Goal: Contribute content: Add original content to the website for others to see

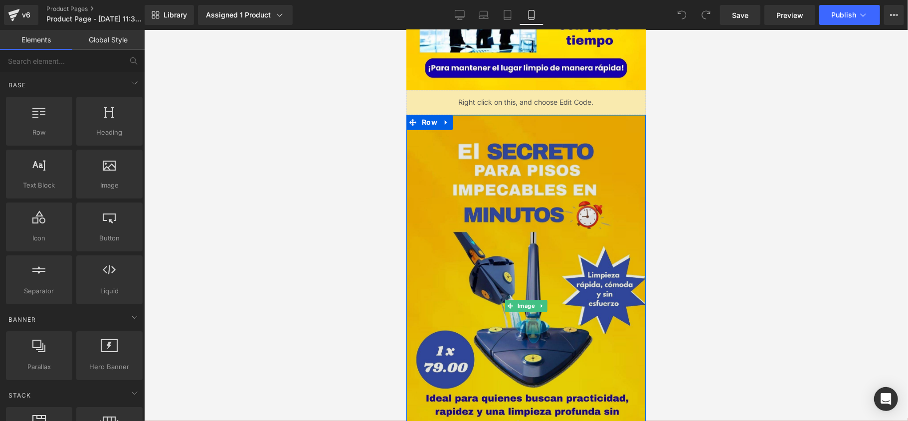
scroll to position [1596, 0]
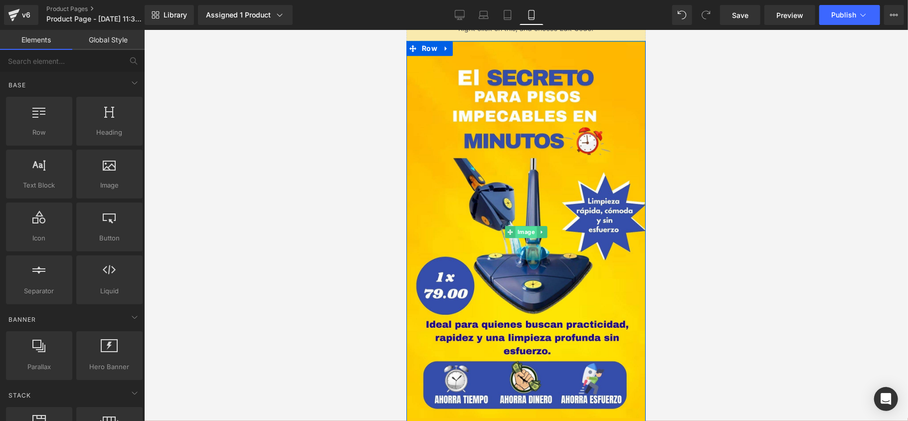
click at [518, 229] on span "Image" at bounding box center [525, 231] width 21 height 12
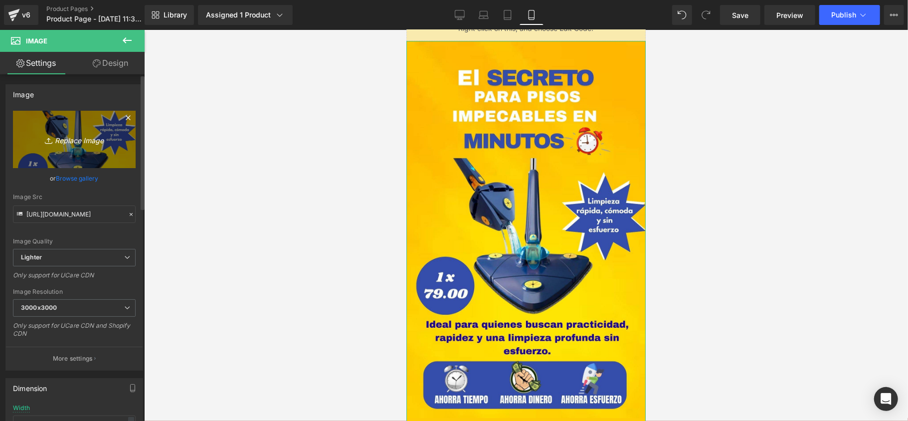
click at [70, 147] on link "Replace Image" at bounding box center [74, 139] width 123 height 57
type input "C:\fakepath\El (5).jpg"
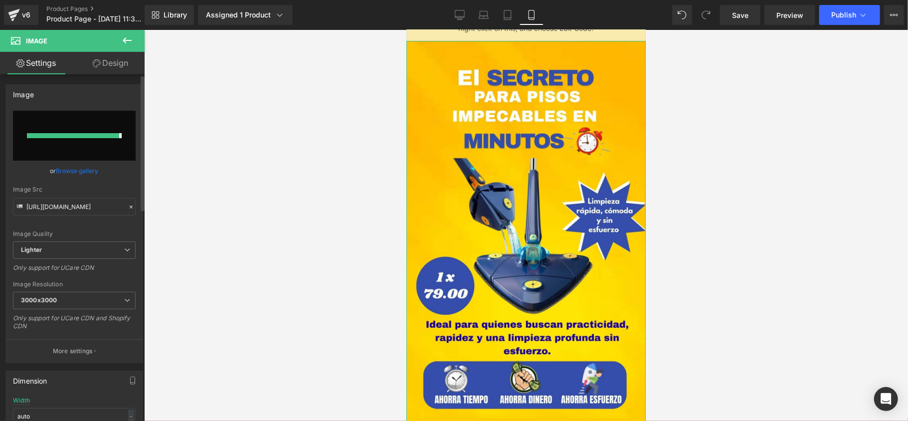
type input "[URL][DOMAIN_NAME]"
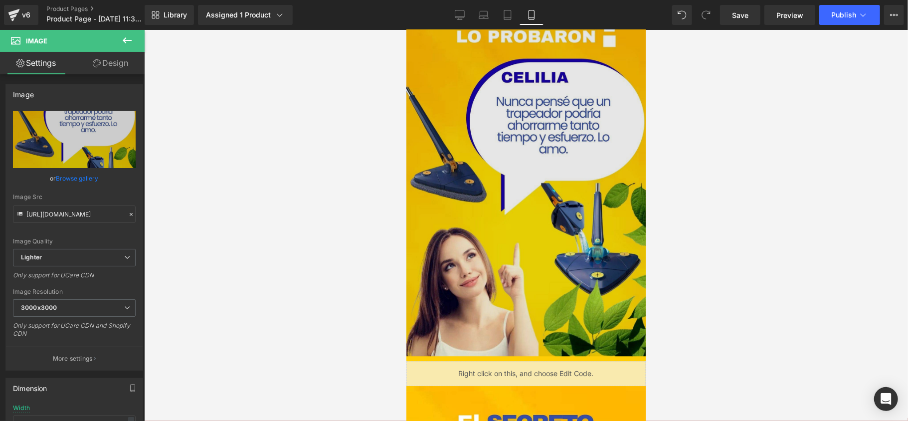
scroll to position [1663, 0]
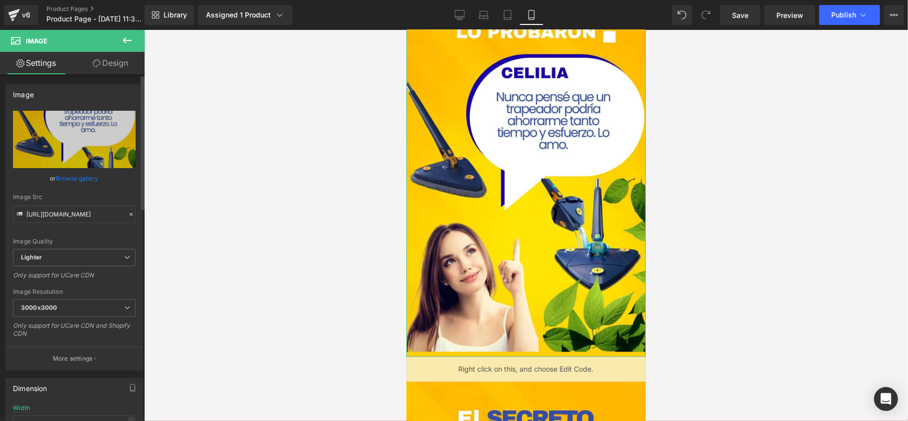
click at [86, 176] on link "Browse gallery" at bounding box center [77, 178] width 42 height 17
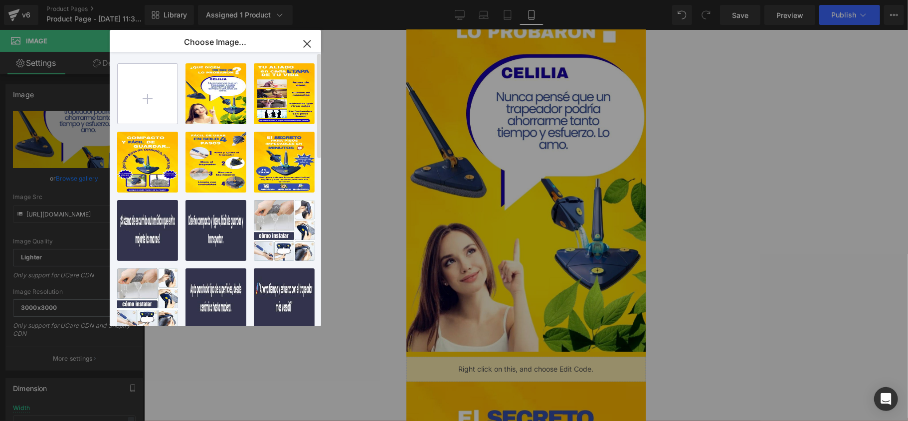
click at [164, 106] on input "file" at bounding box center [148, 94] width 60 height 60
type input "C:\fakepath\El (6).jpg"
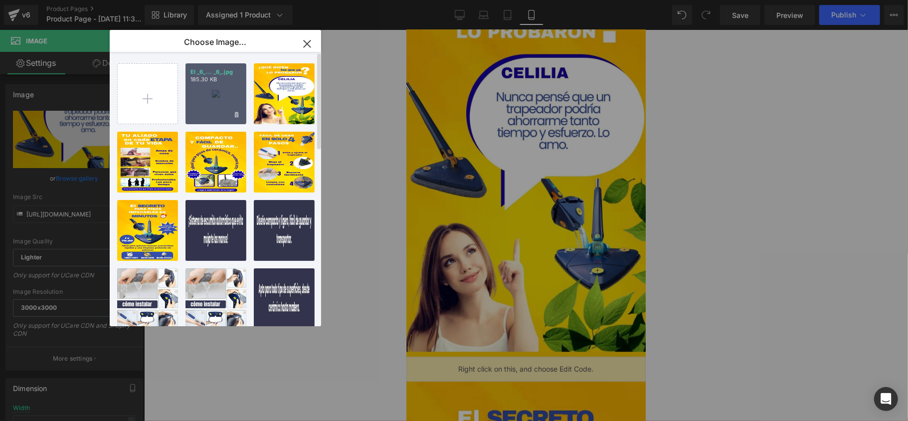
click at [214, 103] on div "El _6_... _6_.jpg 185.30 KB" at bounding box center [216, 93] width 61 height 61
type input "[URL][DOMAIN_NAME]"
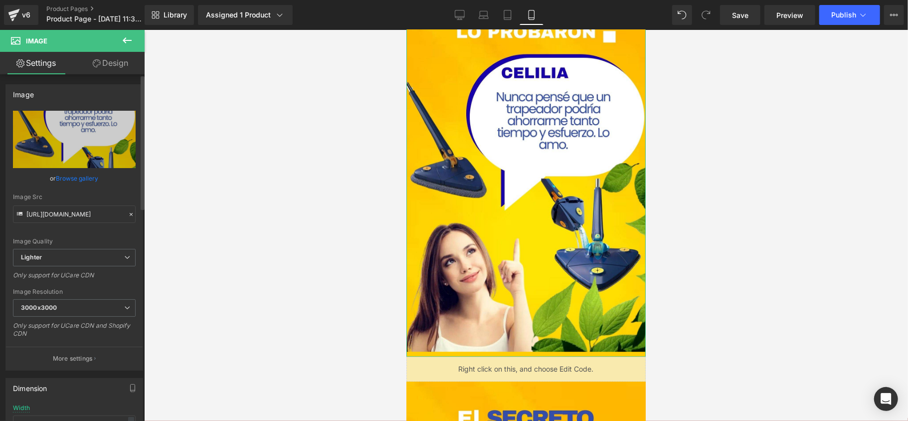
click at [68, 180] on link "Browse gallery" at bounding box center [77, 178] width 42 height 17
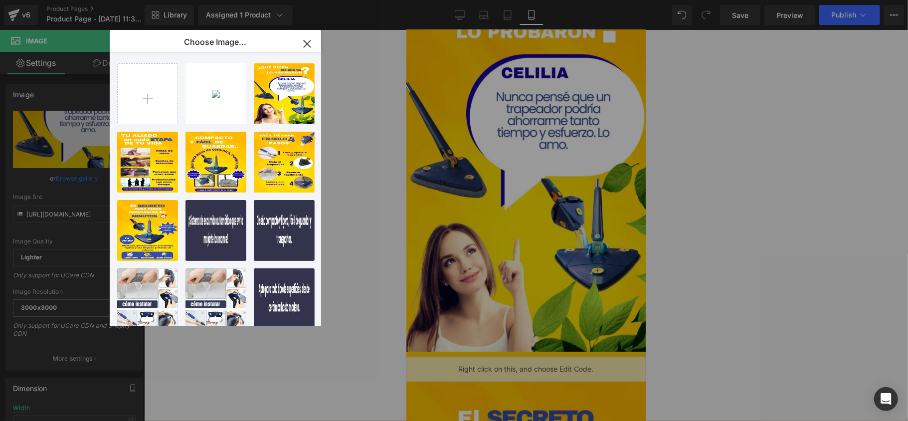
click at [0, 0] on div "El _6_... _6_.jpg 185.30 KB" at bounding box center [0, 0] width 0 height 0
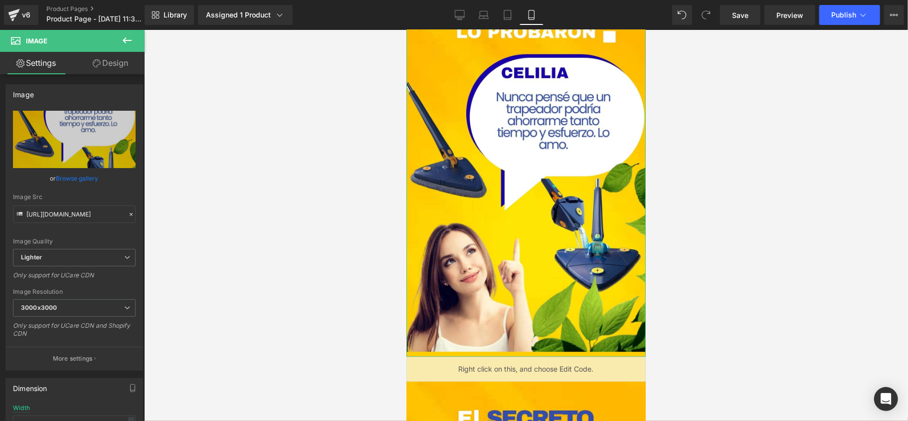
click at [66, 179] on link "Browse gallery" at bounding box center [77, 178] width 42 height 17
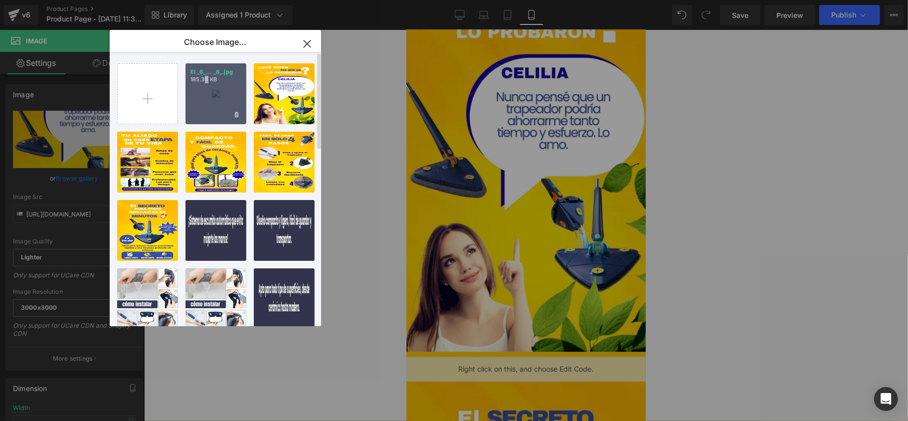
click at [210, 98] on div "El _6_... _6_.jpg 185.30 KB" at bounding box center [216, 93] width 61 height 61
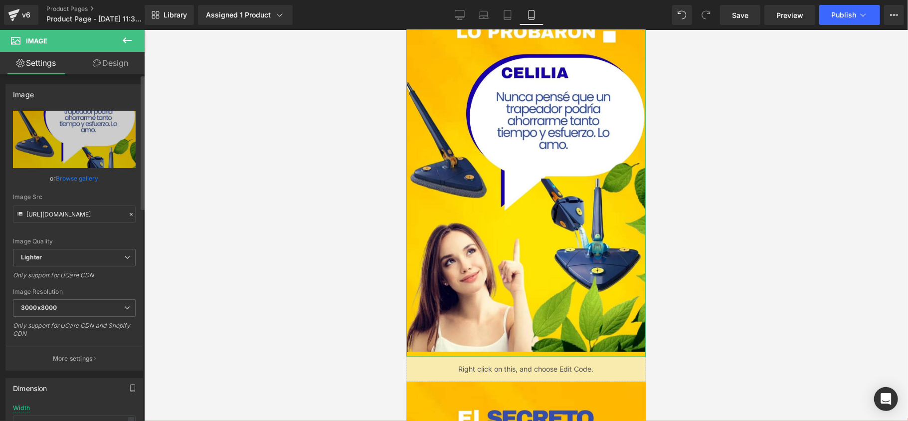
click at [90, 181] on link "Browse gallery" at bounding box center [77, 178] width 42 height 17
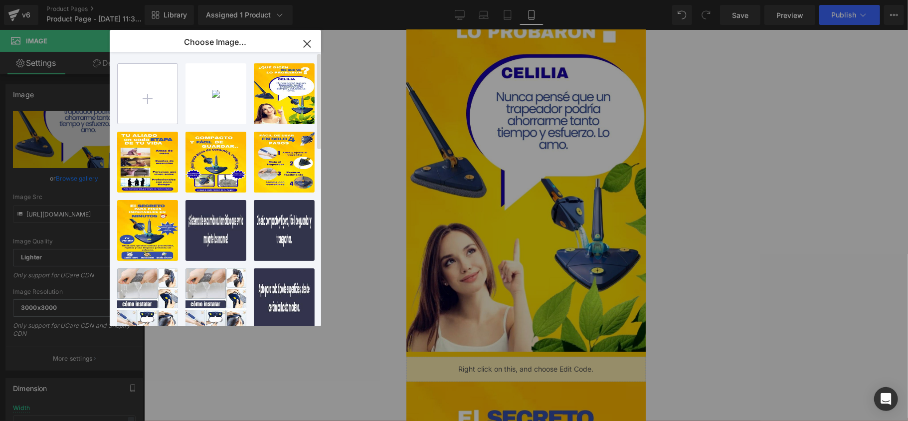
click at [125, 74] on input "file" at bounding box center [148, 94] width 60 height 60
type input "C:\fakepath\El (6).jpg"
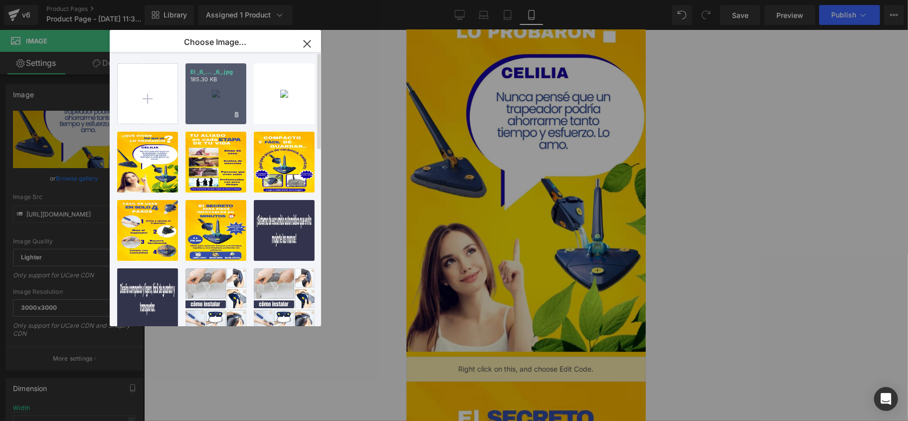
click at [198, 106] on div "El _6_... _6_.jpg 185.30 KB" at bounding box center [216, 93] width 61 height 61
type input "[URL][DOMAIN_NAME]"
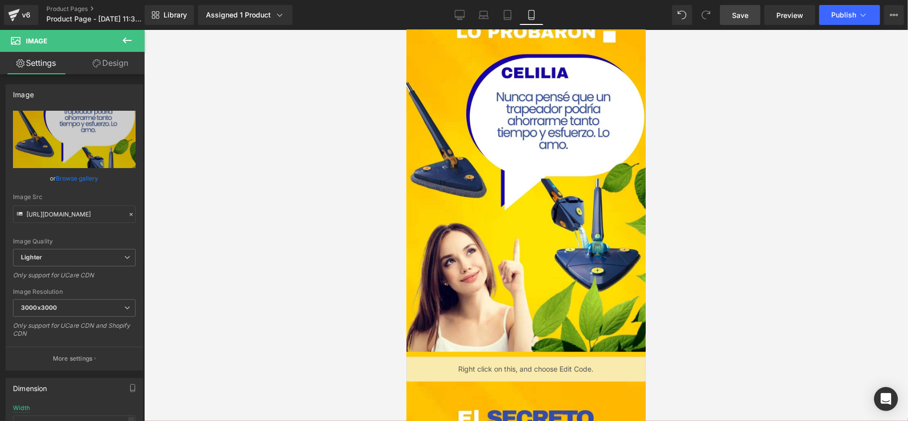
click at [735, 6] on link "Save" at bounding box center [740, 15] width 40 height 20
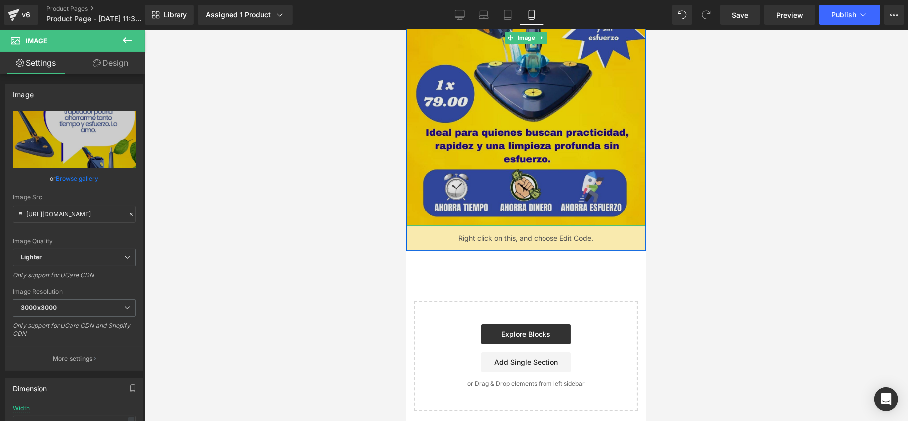
scroll to position [2062, 0]
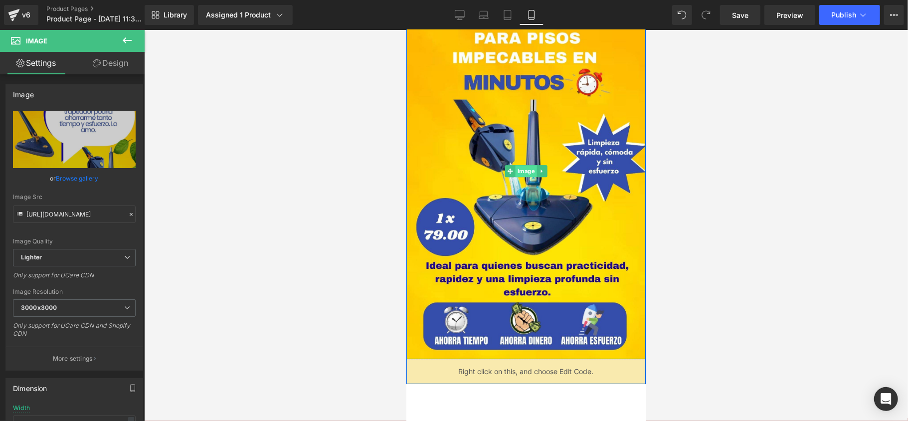
click at [526, 175] on div "Image" at bounding box center [525, 170] width 239 height 377
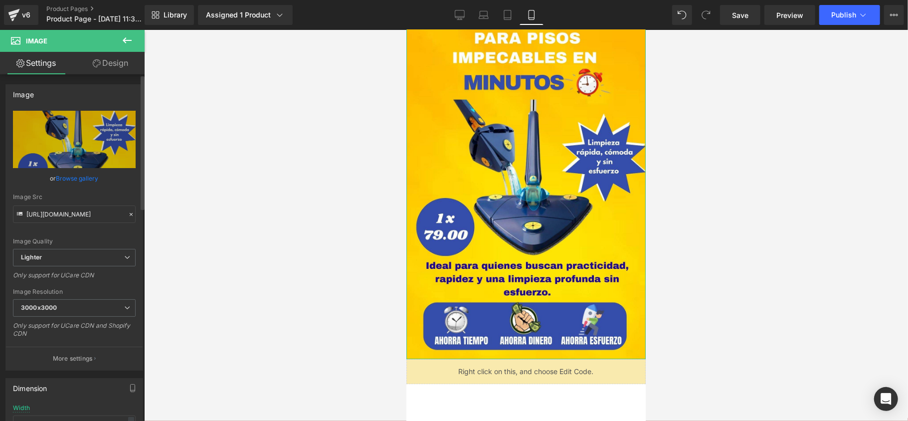
click at [89, 180] on link "Browse gallery" at bounding box center [77, 178] width 42 height 17
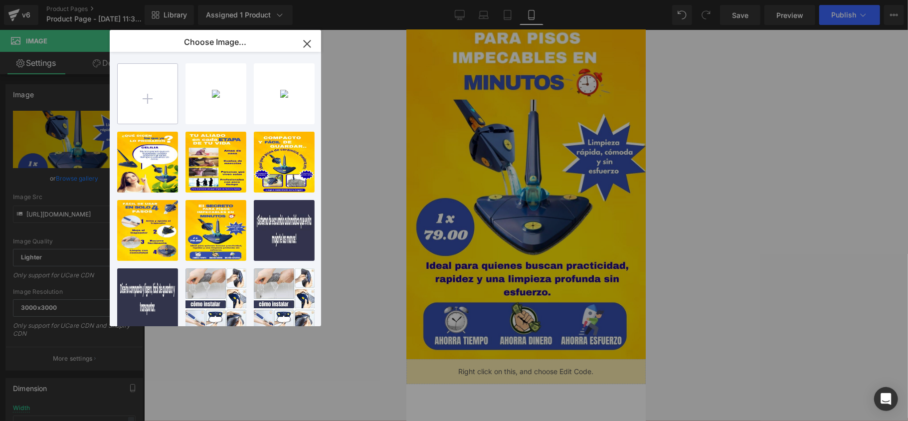
click at [175, 105] on input "file" at bounding box center [148, 94] width 60 height 60
type input "C:\fakepath\photo_4981376394038718537_y.jpg"
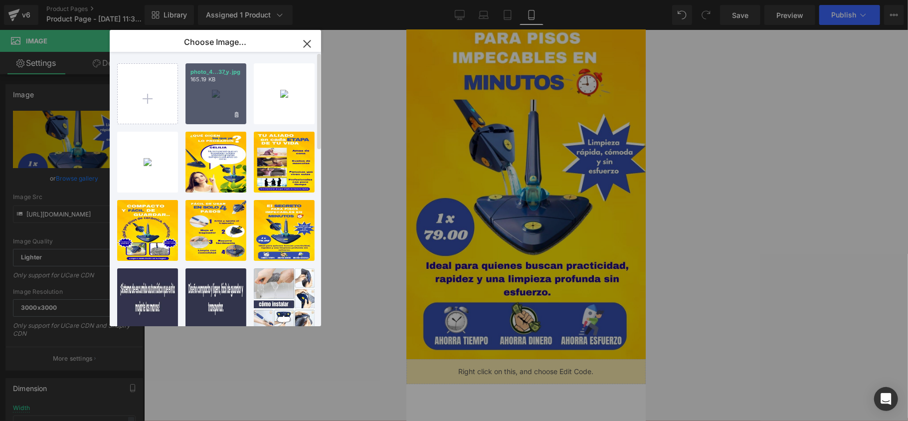
click at [224, 92] on div "photo_4...37_y.jpg 165.19 KB" at bounding box center [216, 93] width 61 height 61
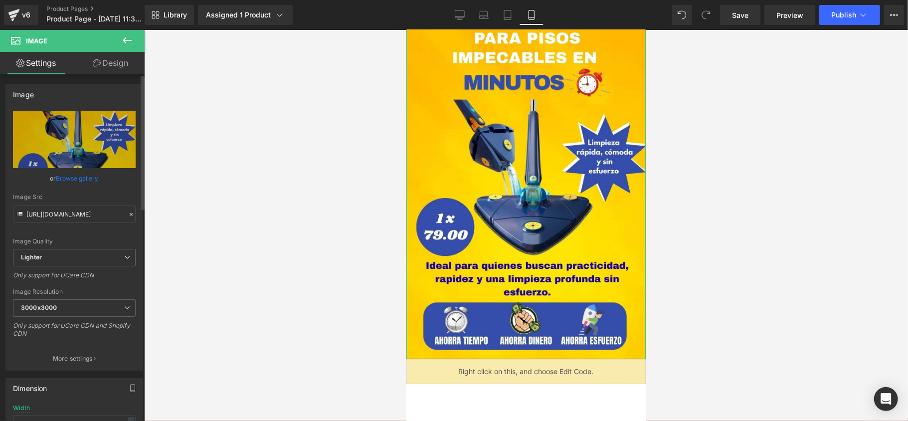
click at [72, 180] on link "Browse gallery" at bounding box center [77, 178] width 42 height 17
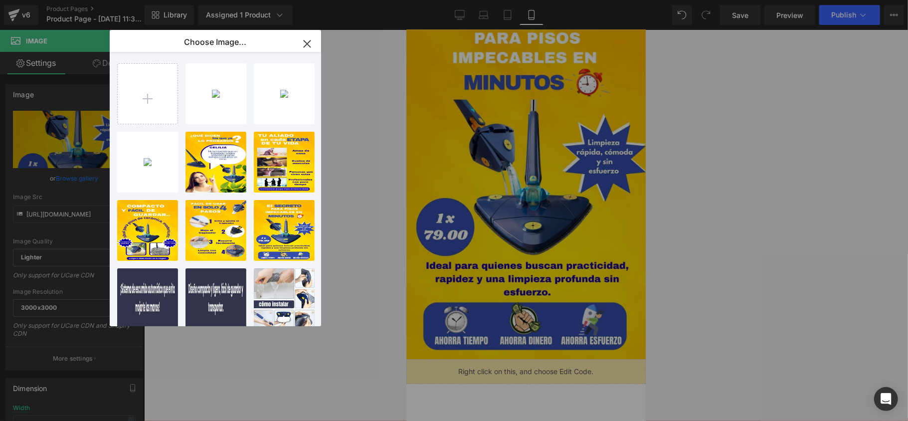
click at [0, 0] on div "photo_4...37_y.jpg 165.19 KB" at bounding box center [0, 0] width 0 height 0
type input "[URL][DOMAIN_NAME]"
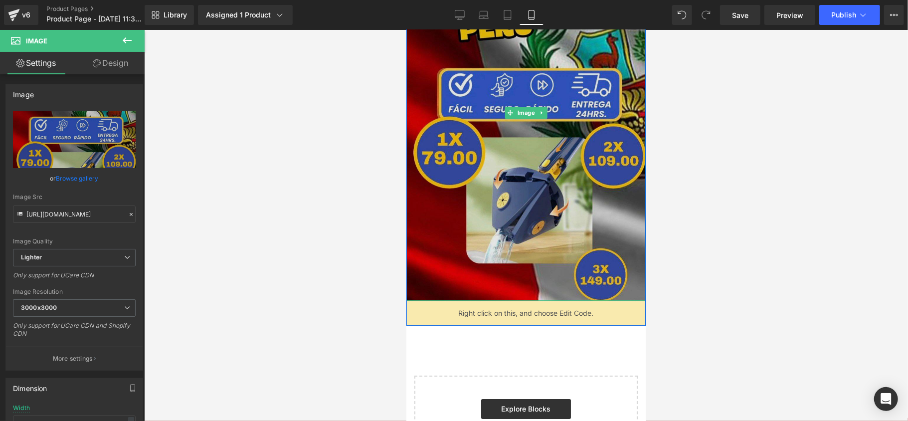
scroll to position [2128, 0]
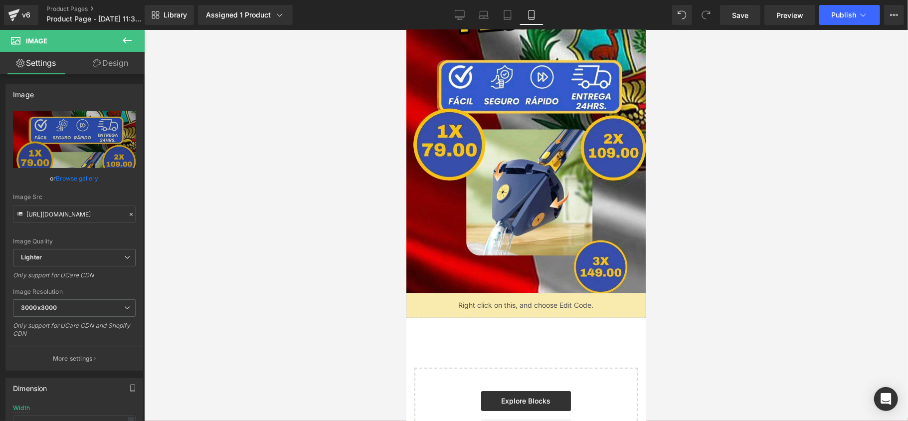
click at [747, 26] on div "Library Assigned 1 Product Product Preview Trapeador Mágico 360º – Limpieza Pro…" at bounding box center [527, 15] width 764 height 30
click at [745, 24] on link "Save" at bounding box center [740, 15] width 40 height 20
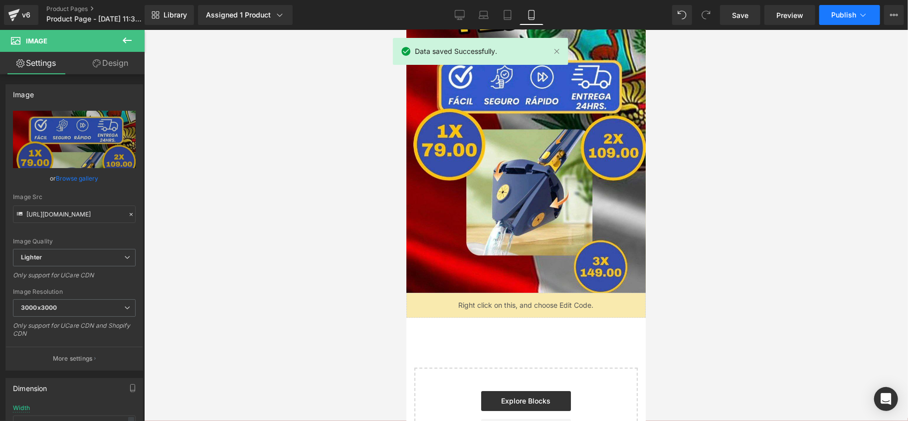
click at [830, 12] on button "Publish" at bounding box center [850, 15] width 61 height 20
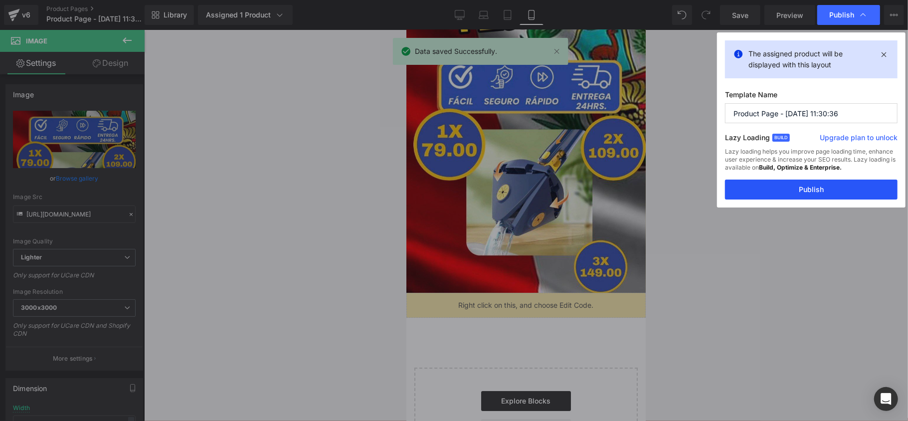
click at [805, 191] on button "Publish" at bounding box center [811, 190] width 173 height 20
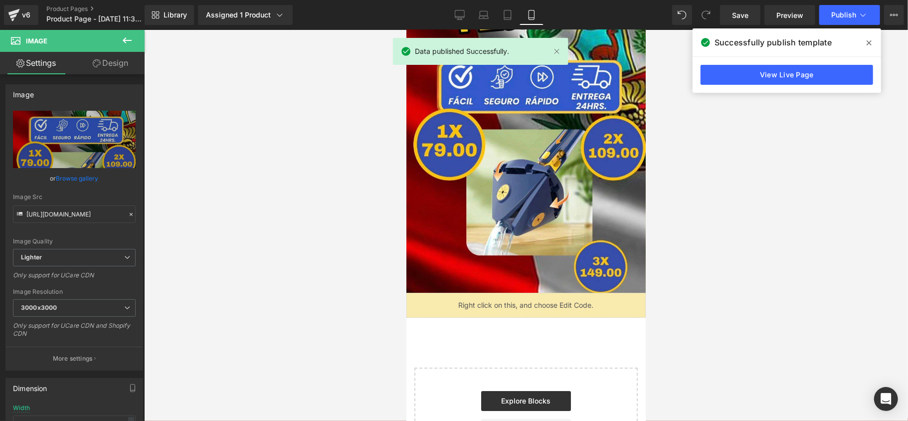
click at [774, 62] on div "View Live Page" at bounding box center [787, 75] width 189 height 36
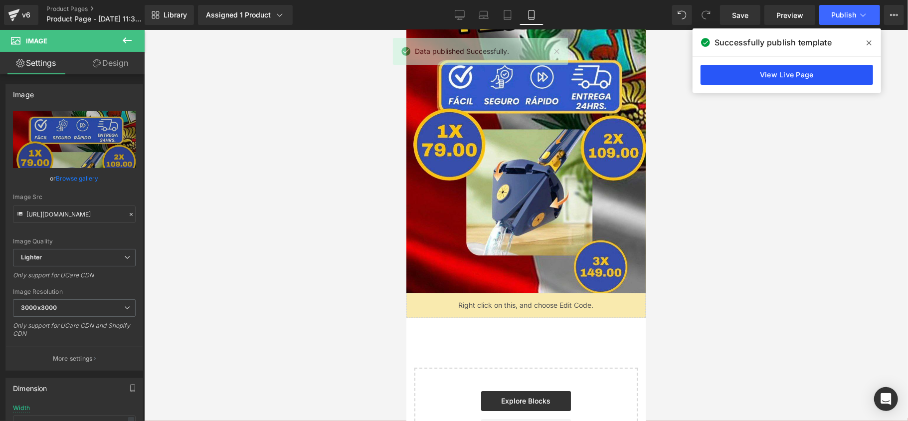
click at [774, 66] on link "View Live Page" at bounding box center [787, 75] width 173 height 20
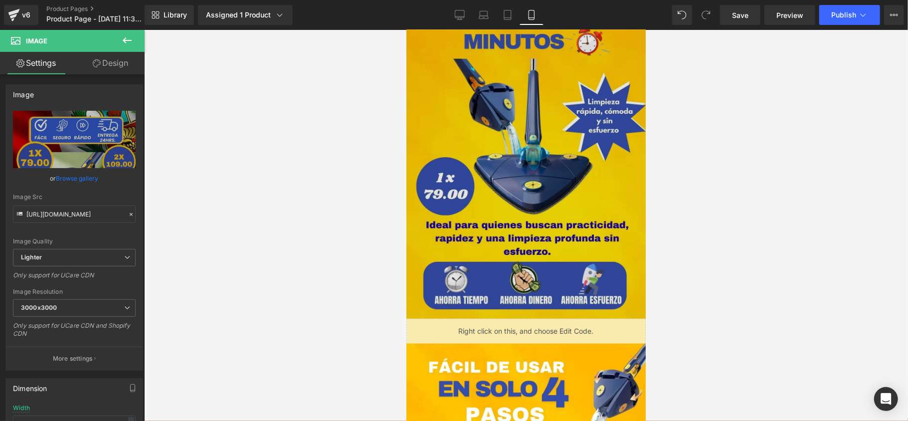
scroll to position [0, 0]
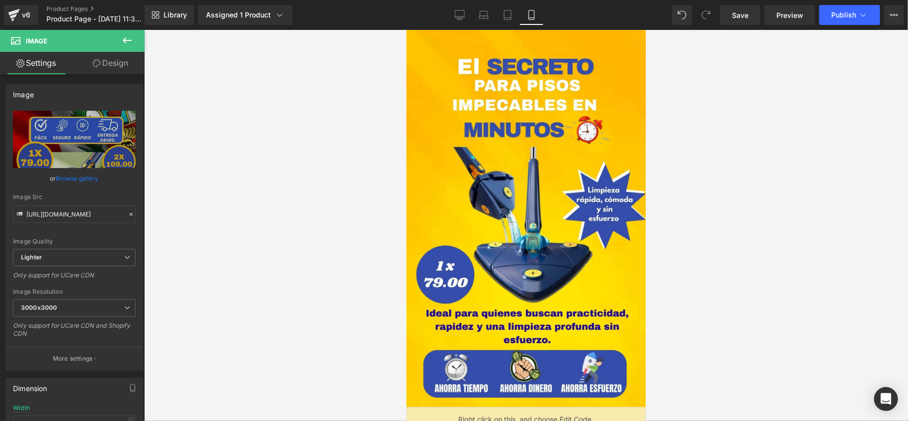
click at [5, 26] on div "v6 Product Pages Product Page - [DATE] 11:30:36" at bounding box center [72, 15] width 145 height 30
click at [14, 18] on icon at bounding box center [14, 14] width 12 height 25
